Goal: Find specific page/section: Find specific page/section

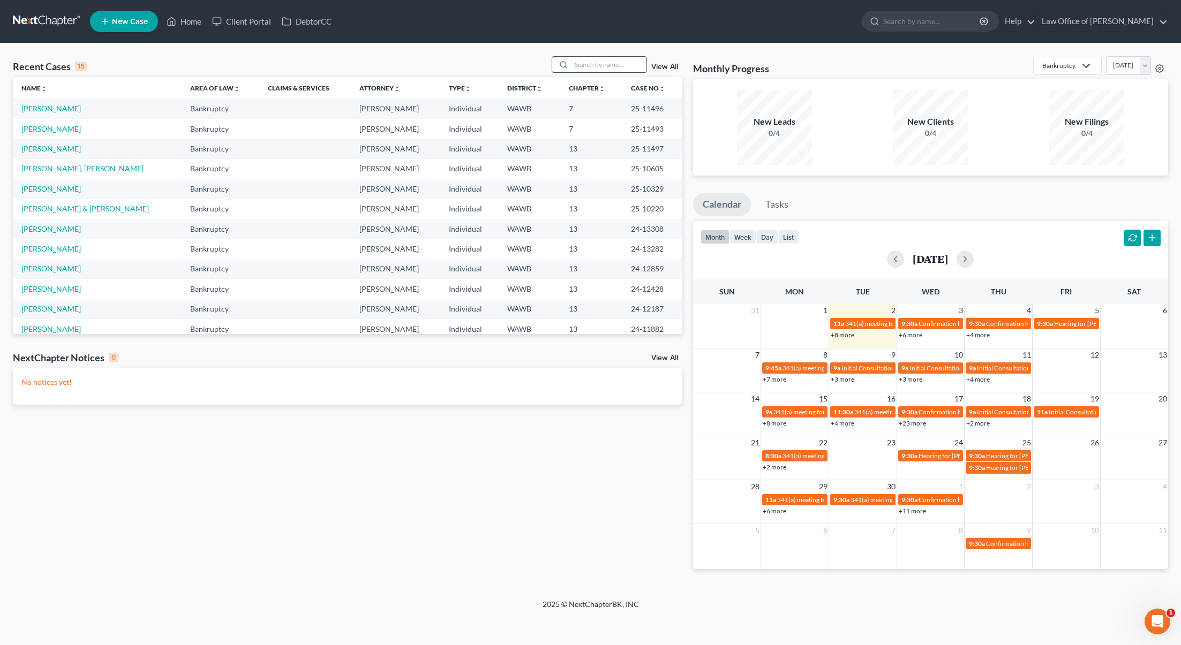
click at [599, 61] on input "search" at bounding box center [609, 65] width 75 height 16
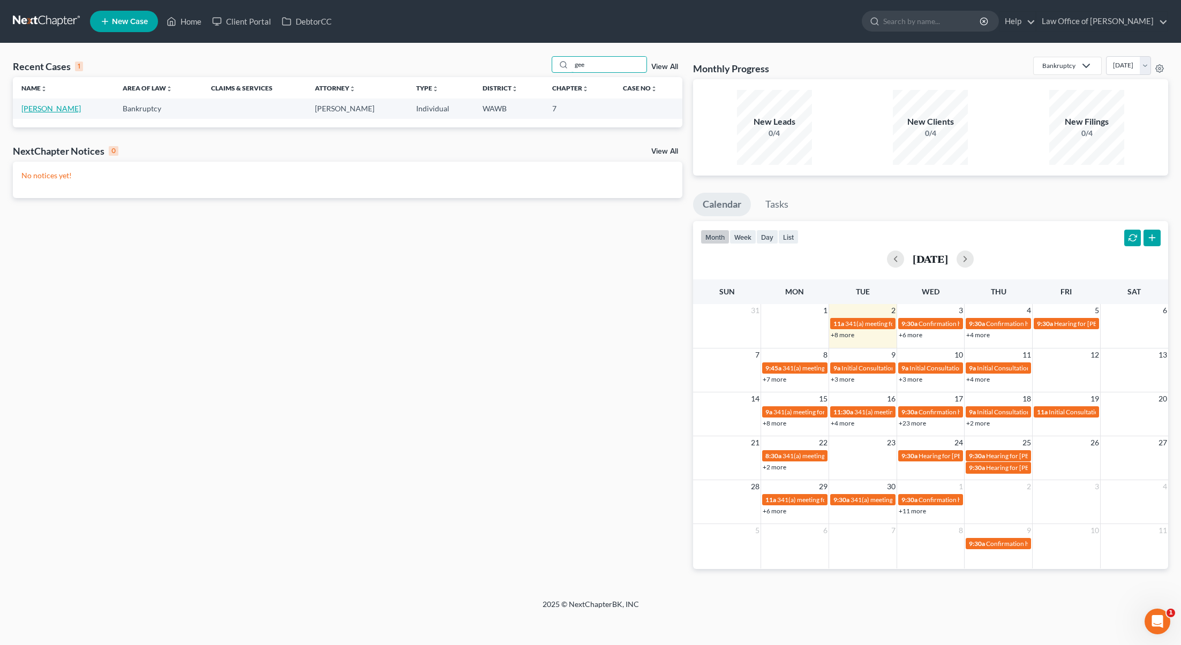
type input "gee"
click at [40, 105] on link "[PERSON_NAME]" at bounding box center [50, 108] width 59 height 9
select select "6"
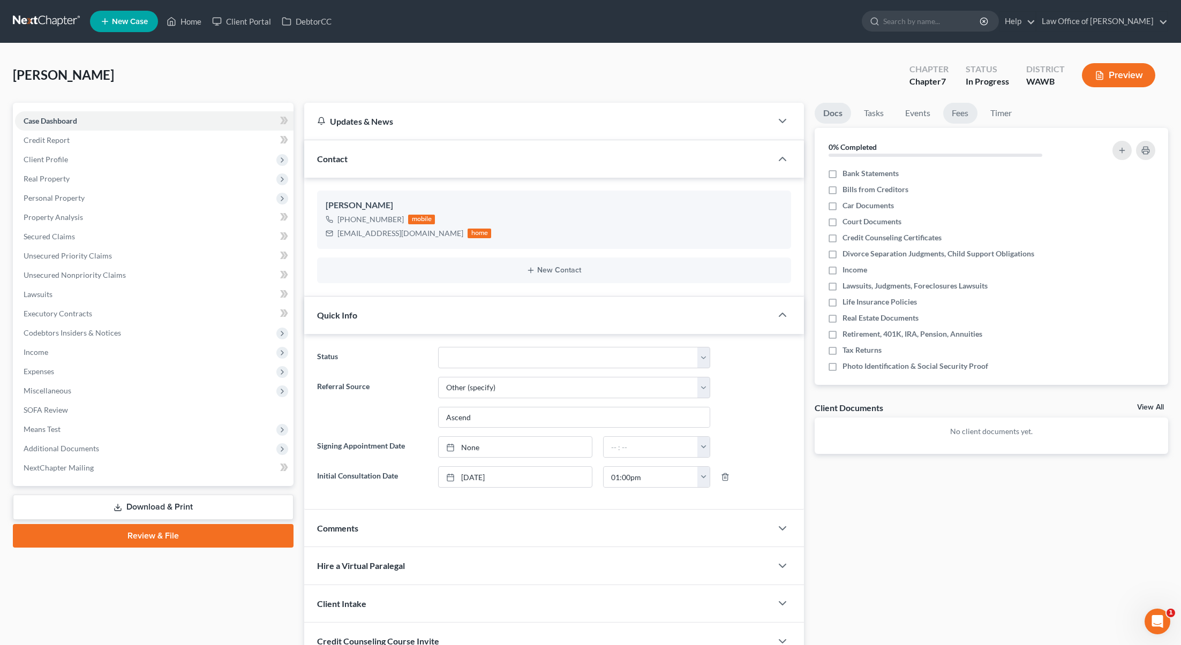
click at [961, 113] on link "Fees" at bounding box center [960, 113] width 34 height 21
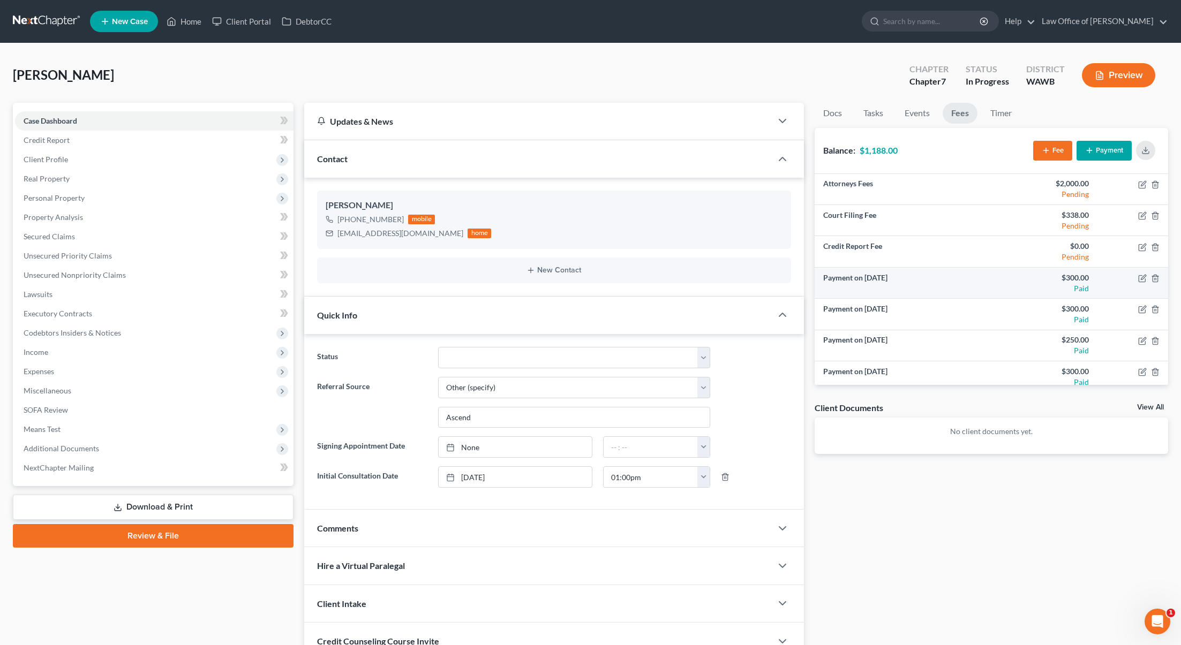
scroll to position [7, 0]
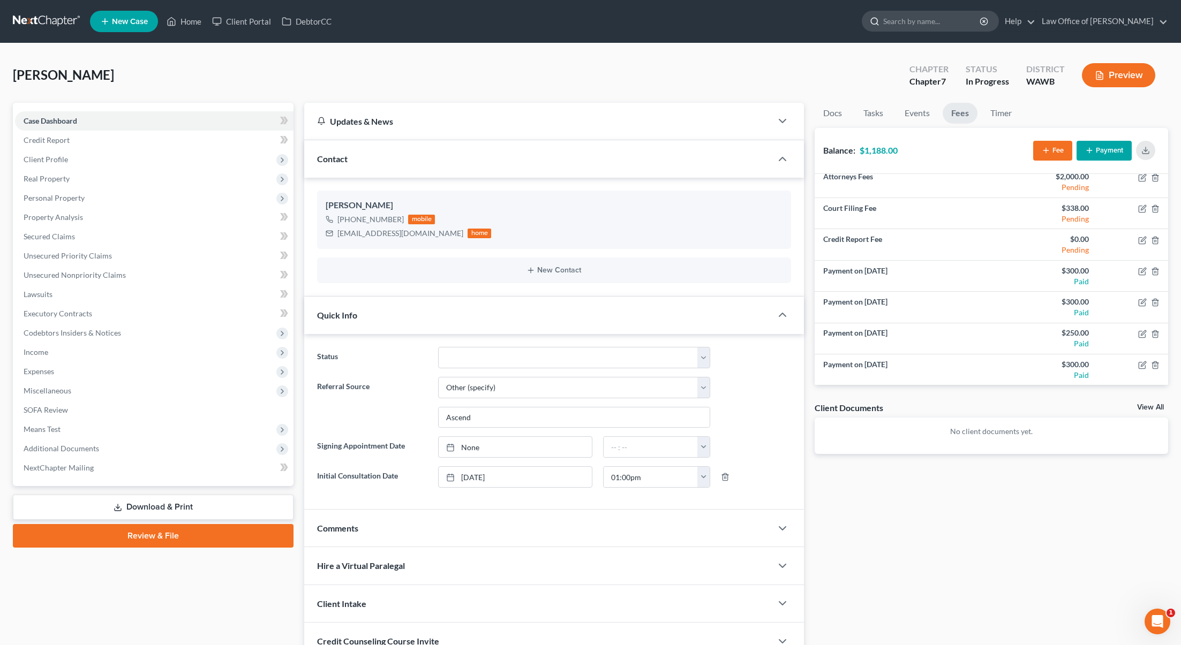
click at [938, 25] on input "search" at bounding box center [932, 21] width 98 height 20
type input "chi"
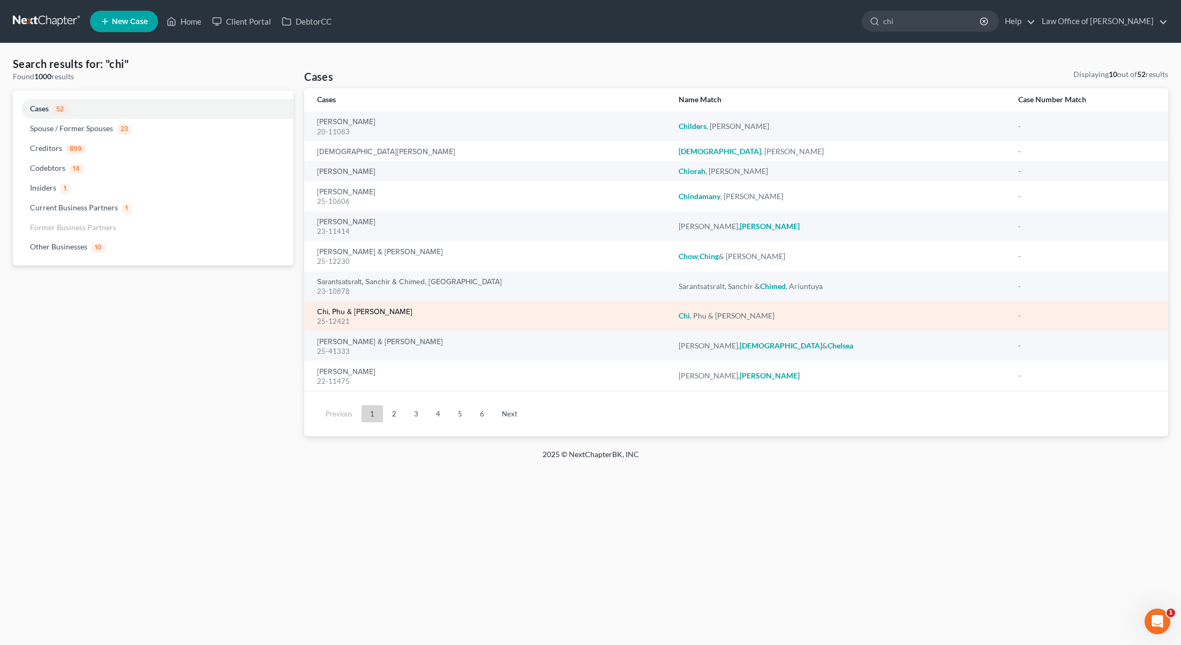
click at [364, 315] on link "Chi, Phu & [PERSON_NAME]" at bounding box center [364, 312] width 95 height 7
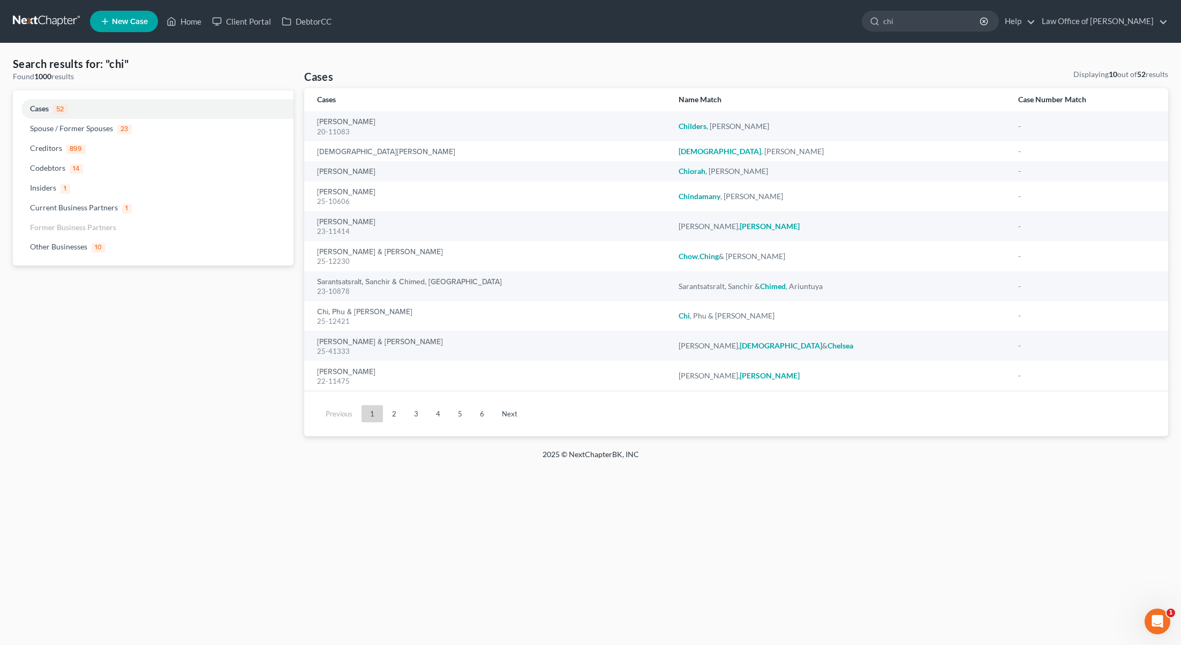
select select "6"
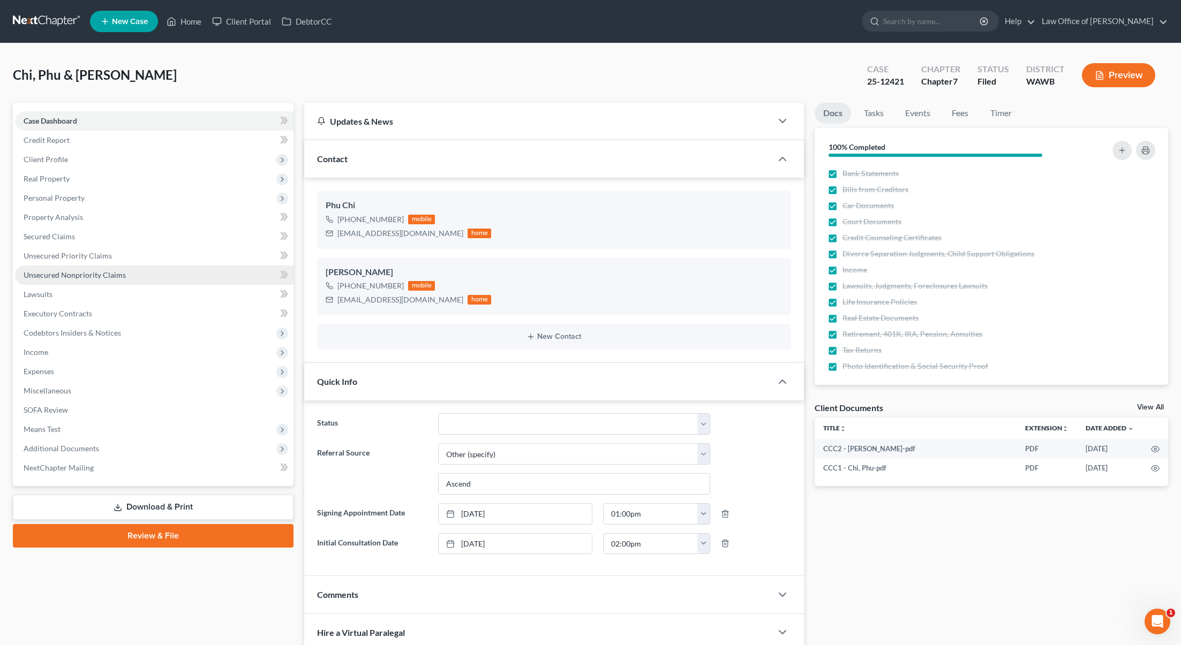
click at [96, 275] on span "Unsecured Nonpriority Claims" at bounding box center [75, 274] width 102 height 9
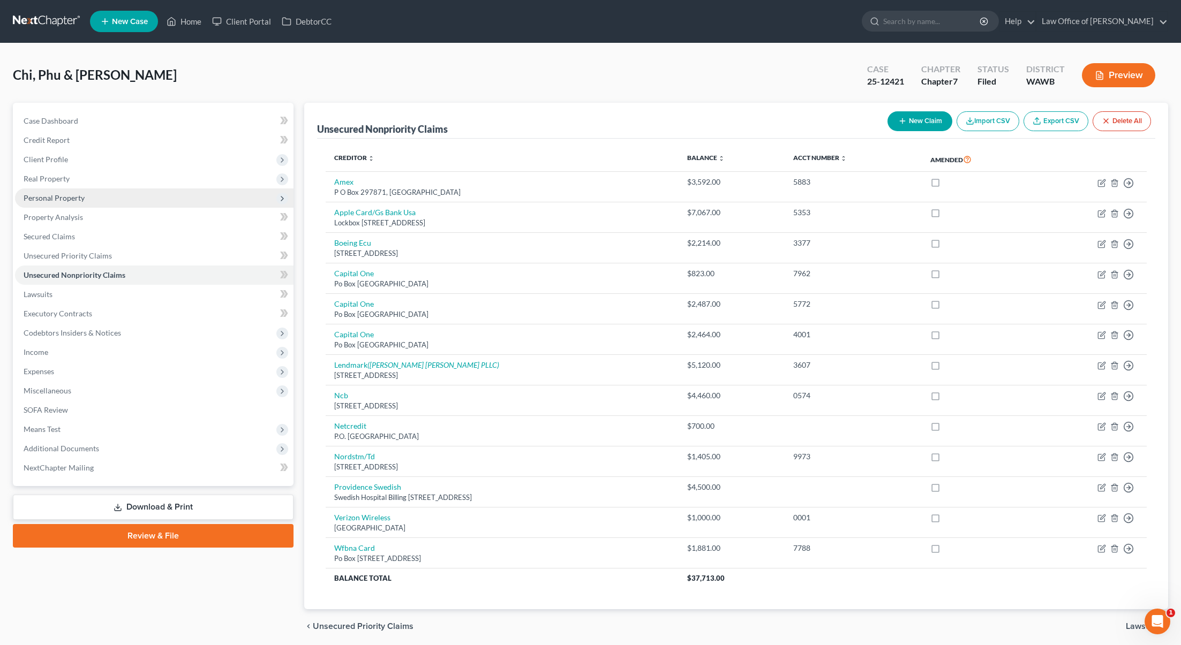
click at [147, 199] on span "Personal Property" at bounding box center [154, 198] width 279 height 19
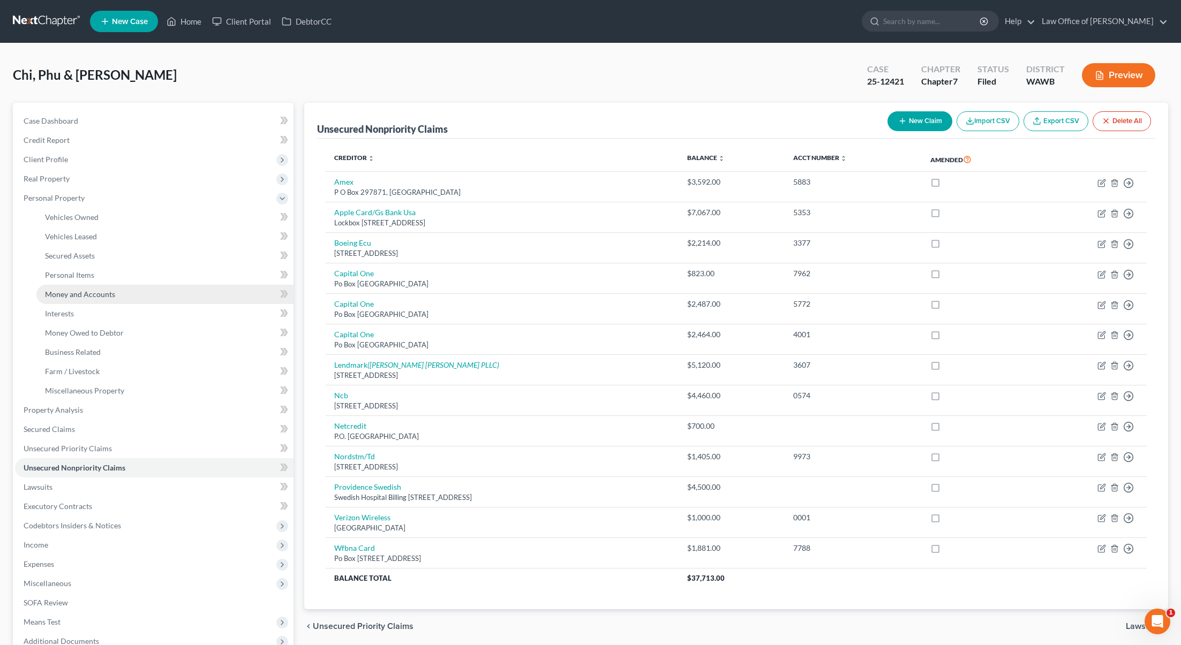
click at [112, 299] on link "Money and Accounts" at bounding box center [164, 294] width 257 height 19
